Goal: Task Accomplishment & Management: Use online tool/utility

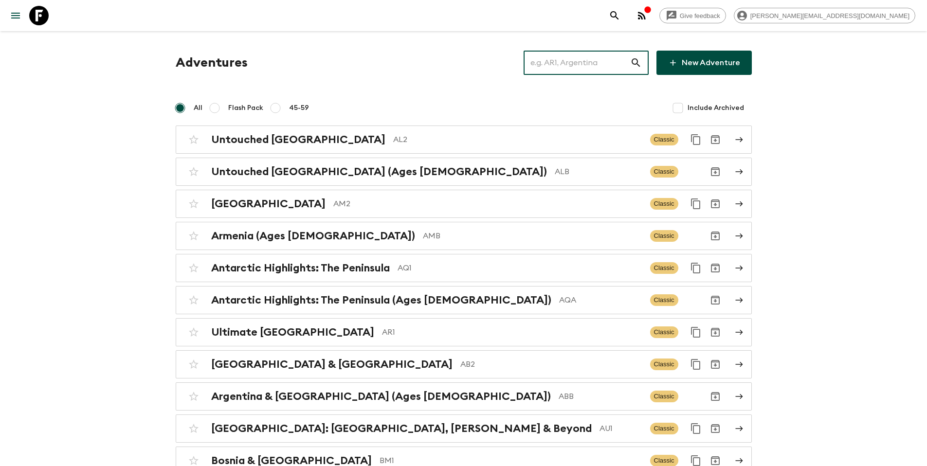
click at [573, 62] on input "text" at bounding box center [577, 62] width 107 height 27
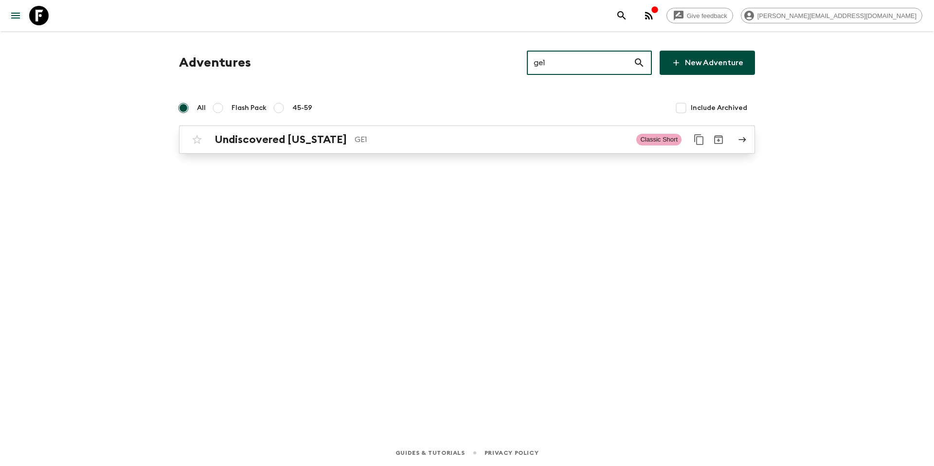
type input "ge1"
click at [410, 134] on p "GE1" at bounding box center [492, 140] width 274 height 12
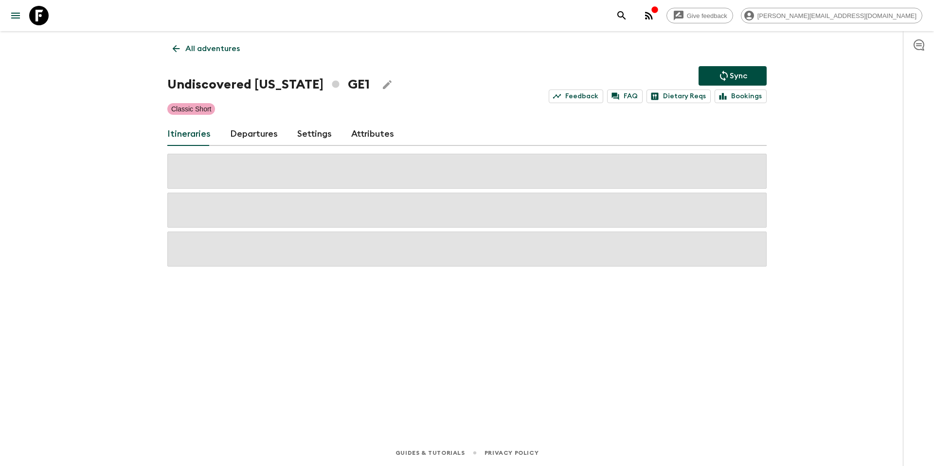
click at [253, 136] on link "Departures" at bounding box center [254, 134] width 48 height 23
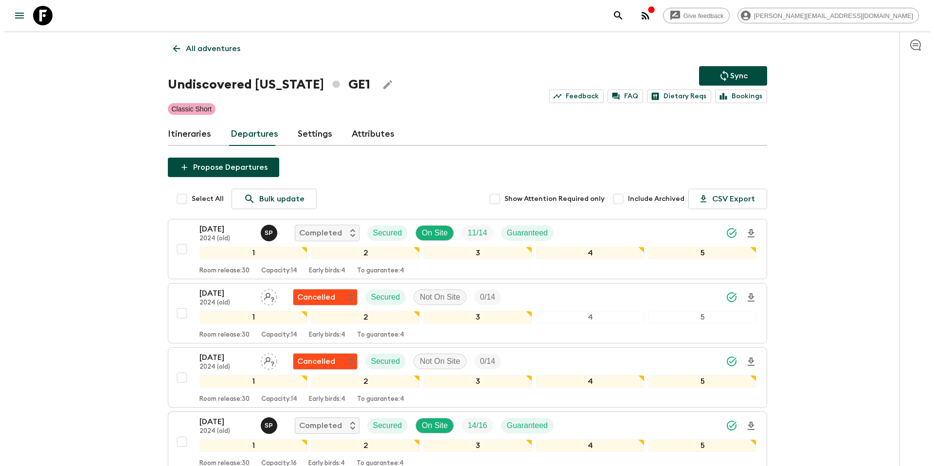
scroll to position [638, 0]
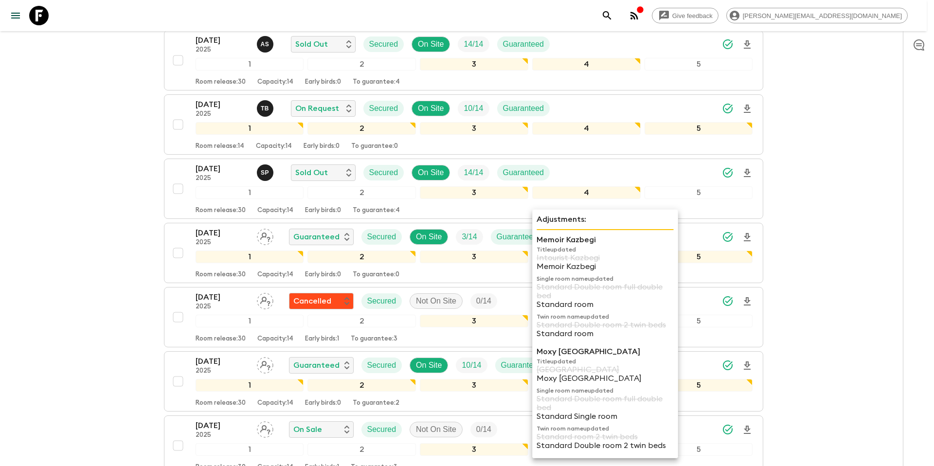
click at [604, 238] on p "Memoir Kazbegi" at bounding box center [605, 240] width 137 height 12
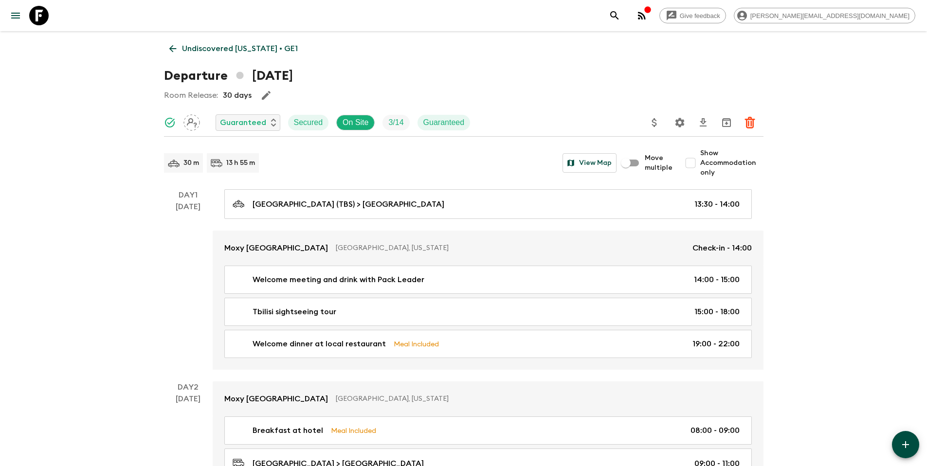
click at [652, 126] on icon "Update Price, Early Bird Discount and Costs" at bounding box center [655, 123] width 12 height 12
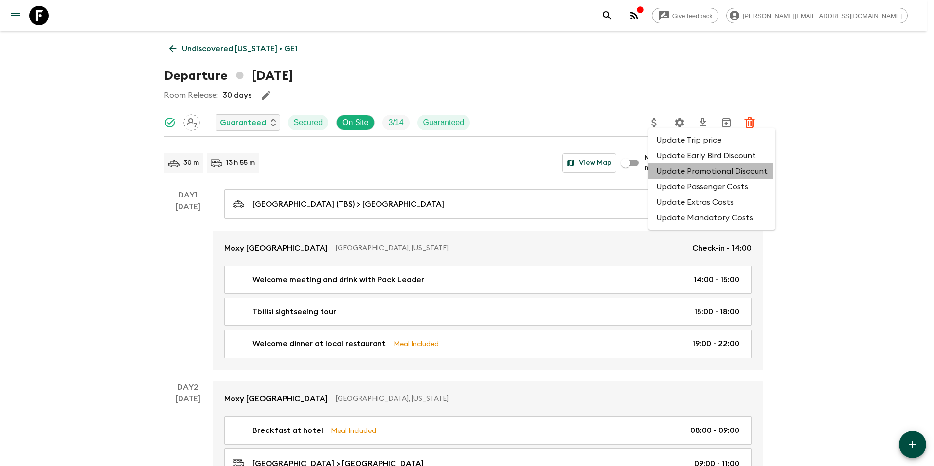
click at [673, 170] on li "Update Promotional Discount" at bounding box center [712, 171] width 127 height 16
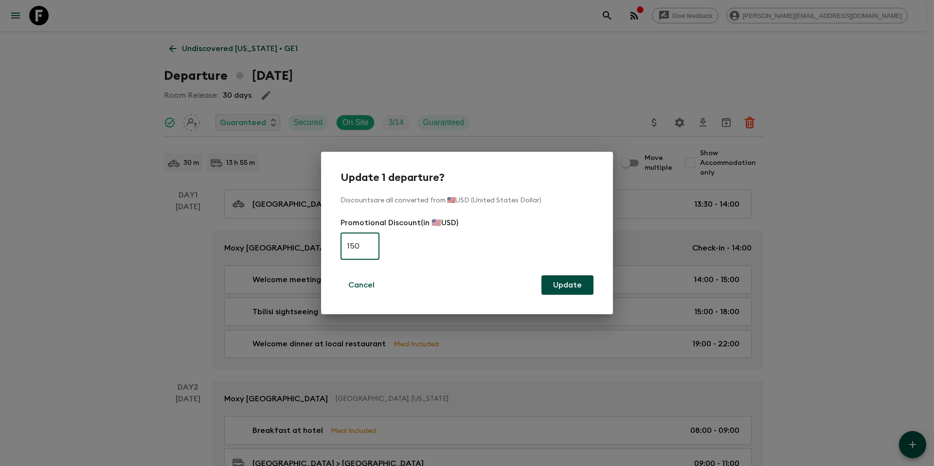
click at [364, 249] on input "150" at bounding box center [360, 246] width 39 height 27
type input "0"
click at [578, 290] on button "Update" at bounding box center [568, 284] width 52 height 19
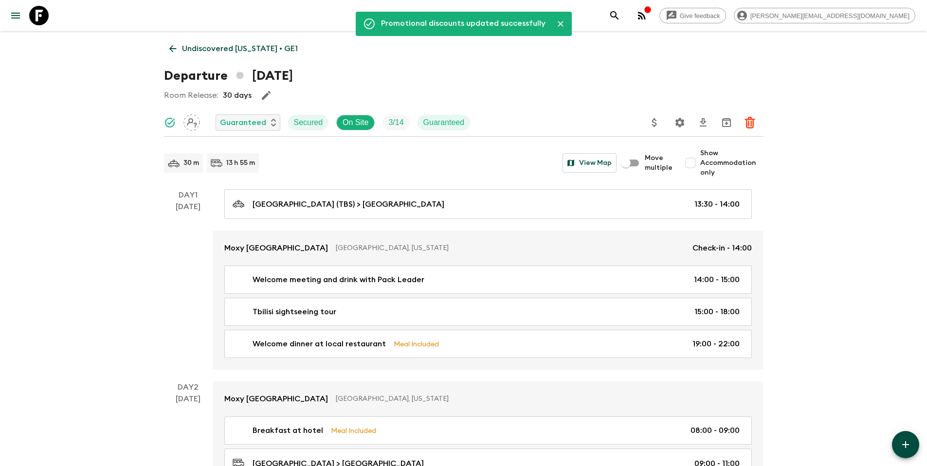
click at [194, 49] on p "Undiscovered [US_STATE] • GE1" at bounding box center [240, 49] width 116 height 12
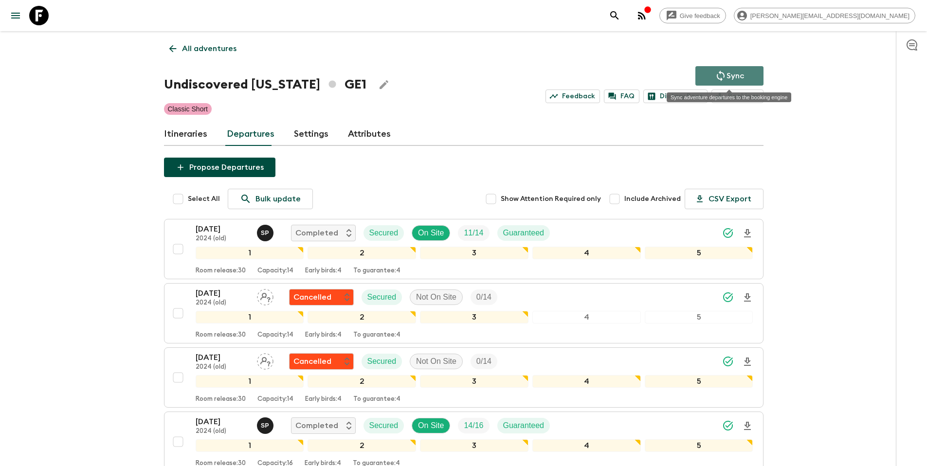
click at [732, 75] on p "Sync" at bounding box center [735, 76] width 18 height 12
